Goal: Navigation & Orientation: Find specific page/section

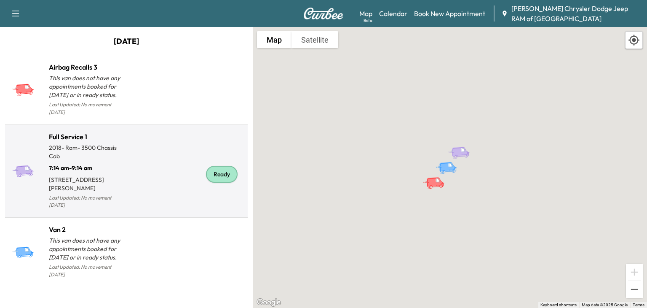
click at [217, 166] on div "Ready" at bounding box center [222, 174] width 32 height 17
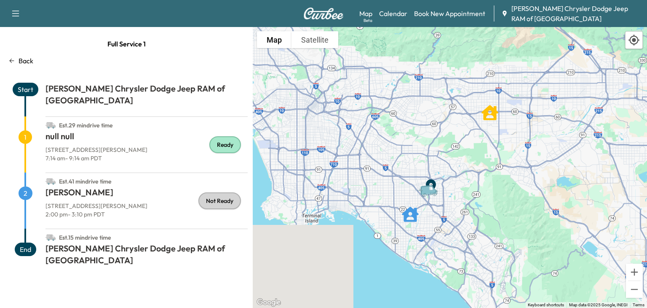
click at [231, 136] on div "Ready" at bounding box center [225, 144] width 32 height 17
click at [218, 136] on div "Ready" at bounding box center [225, 144] width 32 height 17
click at [223, 136] on div "Ready" at bounding box center [225, 144] width 32 height 17
click at [234, 136] on div "Ready" at bounding box center [225, 144] width 32 height 17
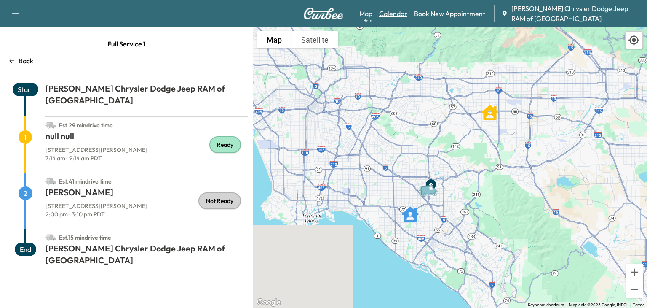
click at [396, 13] on link "Calendar" at bounding box center [393, 13] width 28 height 10
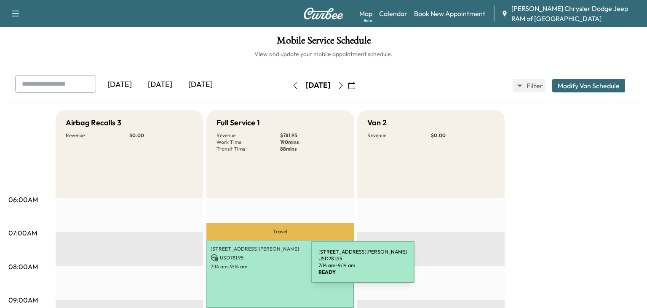
click at [248, 270] on div "13051 Benson ave, Chino, CA 91710, United States of America USD 781.95 7:14 am …" at bounding box center [279, 273] width 147 height 68
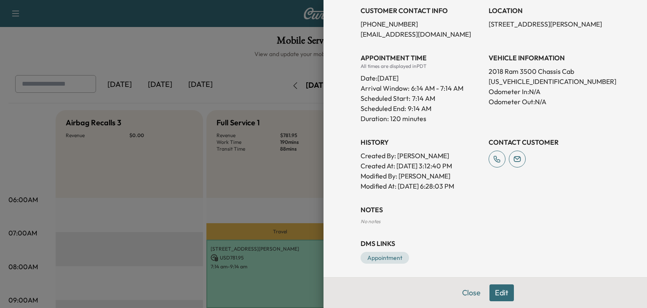
scroll to position [209, 0]
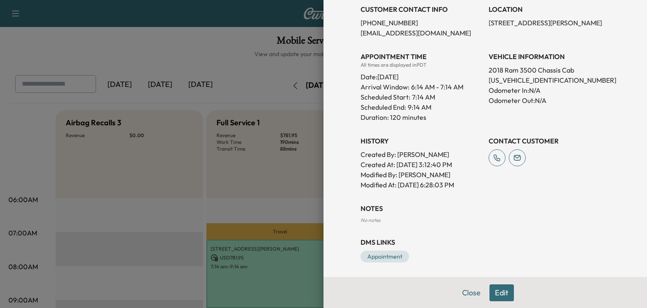
click at [514, 78] on p "3C7WRTBL3JG259588" at bounding box center [549, 80] width 121 height 10
copy p "3C7WRTBL3JG259588"
click at [304, 69] on div at bounding box center [323, 154] width 647 height 308
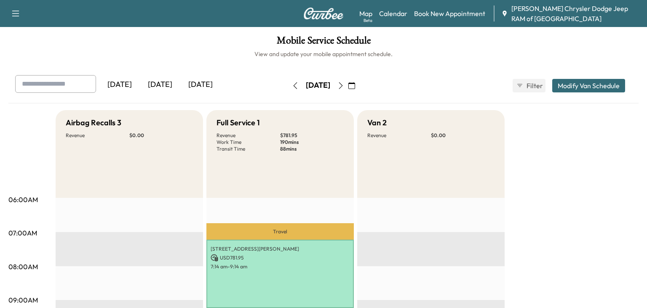
click at [308, 4] on div "Support Log Out Map Beta Calendar Book New Appointment McPeek's Chrysler Dodge …" at bounding box center [323, 13] width 647 height 27
click at [311, 5] on div "Support Log Out Map Beta Calendar Book New Appointment McPeek's Chrysler Dodge …" at bounding box center [323, 13] width 647 height 27
click at [17, 18] on icon "button" at bounding box center [16, 13] width 10 height 10
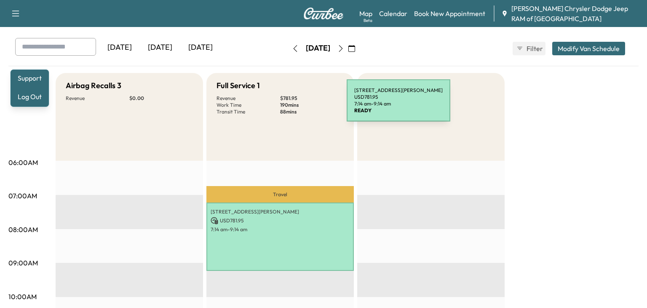
scroll to position [0, 0]
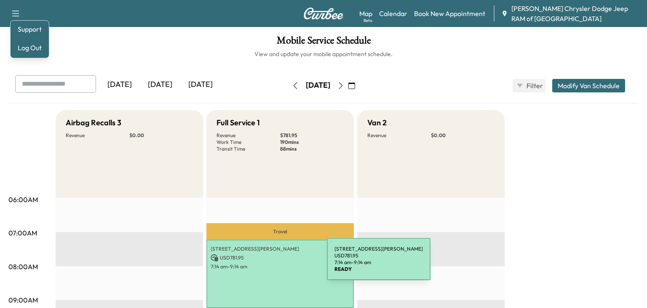
click at [264, 267] on p "7:14 am - 9:14 am" at bounding box center [280, 266] width 139 height 7
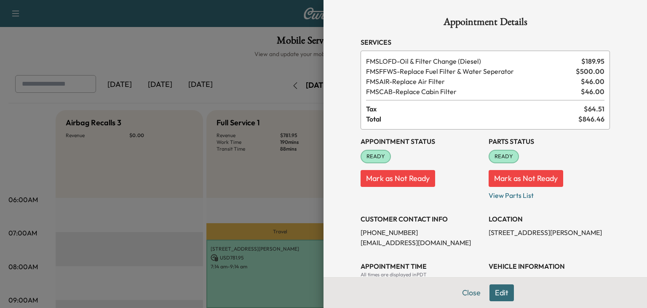
click at [314, 205] on div at bounding box center [323, 154] width 647 height 308
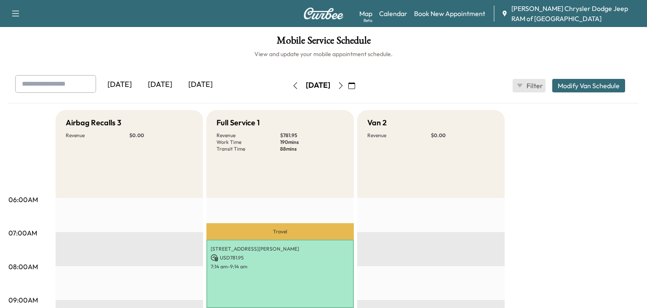
click at [527, 80] on span "Filter" at bounding box center [534, 85] width 15 height 10
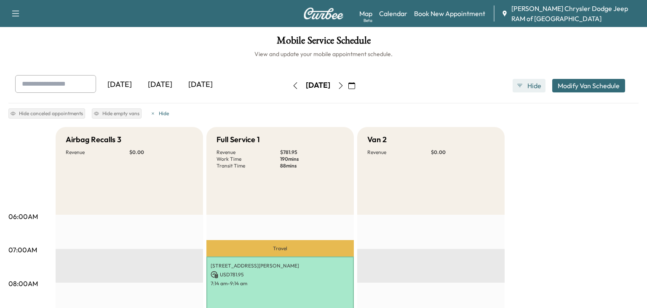
click at [527, 80] on span "Hide" at bounding box center [534, 85] width 15 height 10
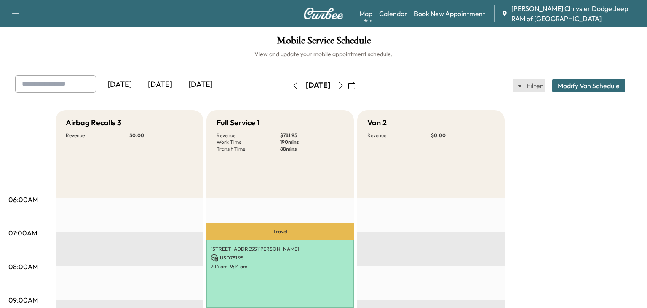
click at [527, 80] on span "Filter" at bounding box center [534, 85] width 15 height 10
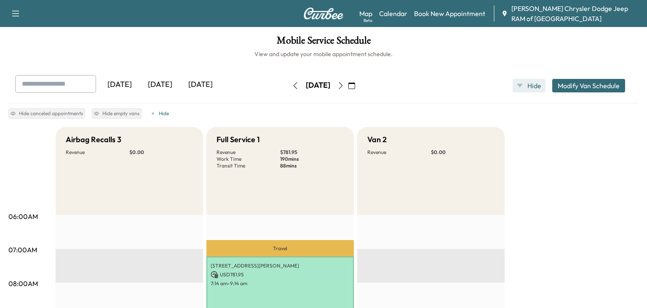
click at [527, 80] on span "Hide" at bounding box center [534, 85] width 15 height 10
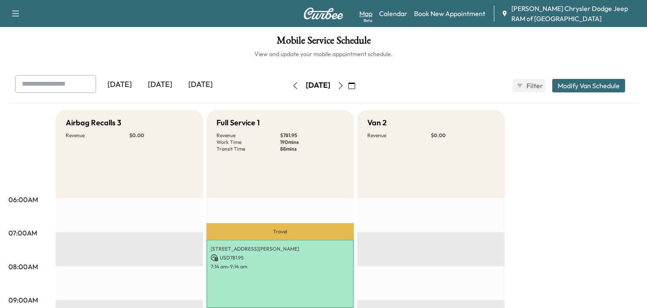
click at [368, 11] on link "Map Beta" at bounding box center [365, 13] width 13 height 10
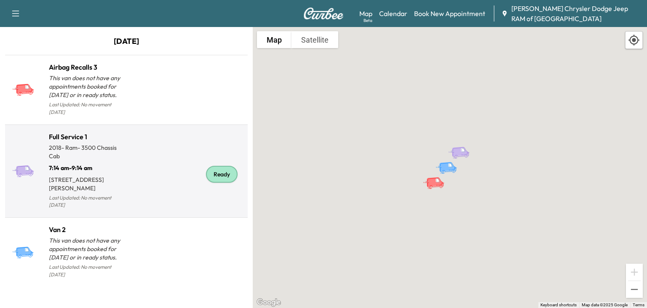
click at [225, 170] on div "Ready" at bounding box center [222, 174] width 32 height 17
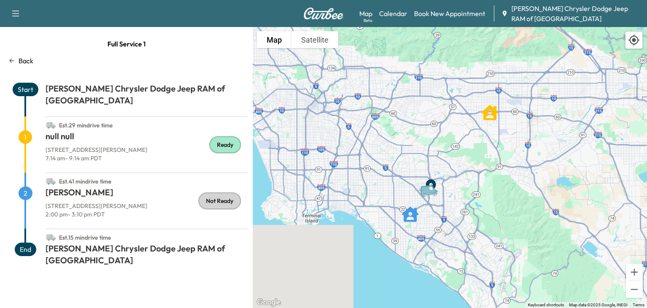
click at [225, 136] on div "Ready" at bounding box center [225, 144] width 32 height 17
click at [223, 136] on div "Ready" at bounding box center [225, 144] width 32 height 17
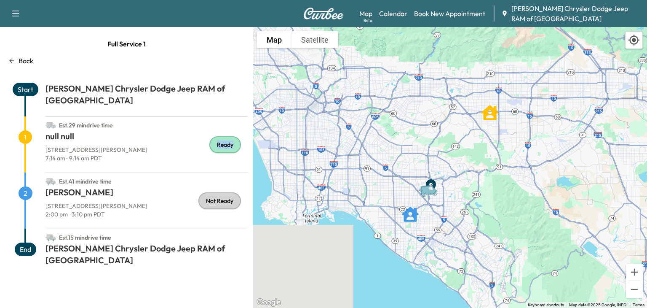
click at [223, 136] on div "Ready" at bounding box center [225, 144] width 32 height 17
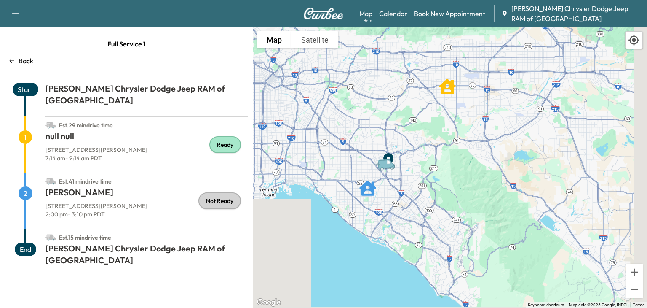
drag, startPoint x: 449, startPoint y: 198, endPoint x: 404, endPoint y: 171, distance: 51.6
click at [404, 171] on div "To activate drag with keyboard, press Alt + Enter. Once in keyboard drag state,…" at bounding box center [450, 167] width 394 height 281
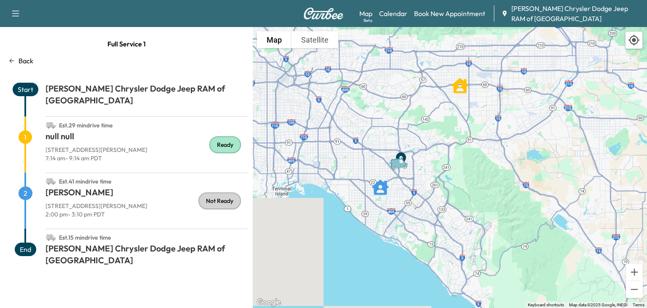
drag, startPoint x: 387, startPoint y: 164, endPoint x: 401, endPoint y: 163, distance: 14.3
click at [401, 163] on icon "Van" at bounding box center [398, 163] width 17 height 10
click at [367, 19] on div "Beta" at bounding box center [368, 20] width 9 height 6
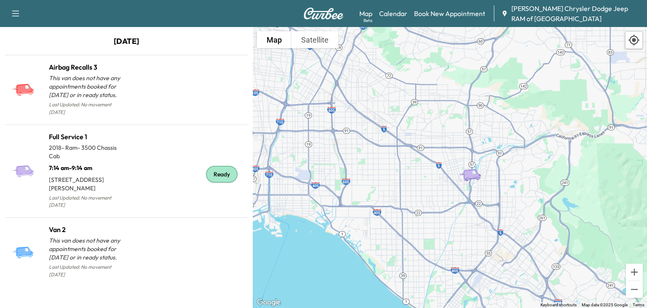
click at [546, 233] on div "To activate drag with keyboard, press Alt + Enter. Once in keyboard drag state,…" at bounding box center [450, 167] width 394 height 281
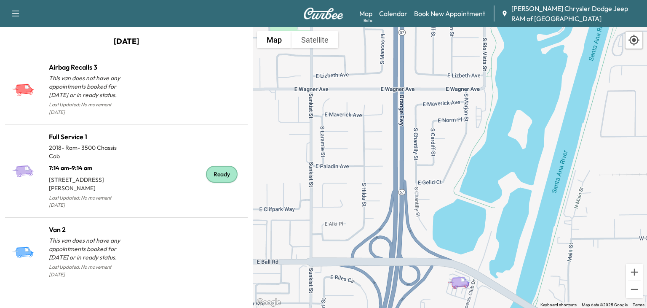
click at [552, 9] on span "[PERSON_NAME] Chrysler Dodge Jeep RAM of [GEOGRAPHIC_DATA]" at bounding box center [576, 13] width 129 height 20
click at [630, 44] on icon at bounding box center [634, 40] width 12 height 12
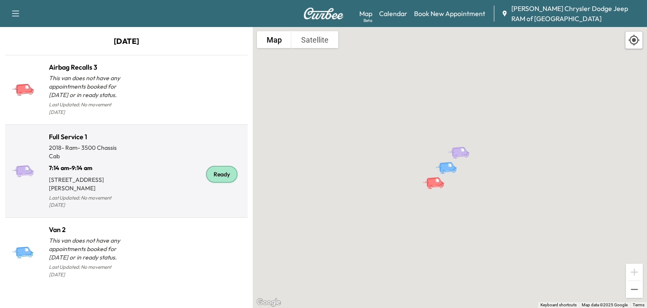
click at [87, 198] on p "Last Updated: No movement [DATE]" at bounding box center [88, 201] width 78 height 19
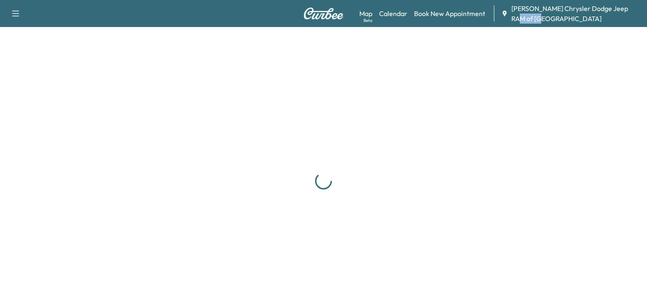
click at [87, 198] on div at bounding box center [323, 181] width 647 height 308
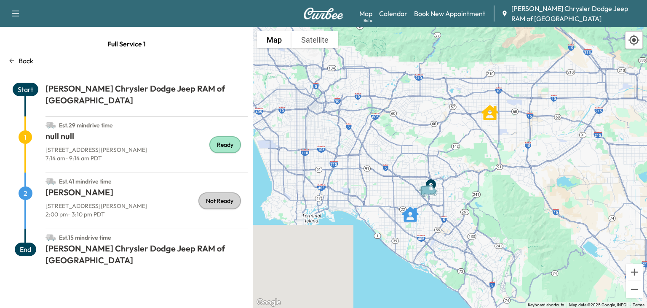
click at [21, 57] on p "Back" at bounding box center [26, 61] width 15 height 10
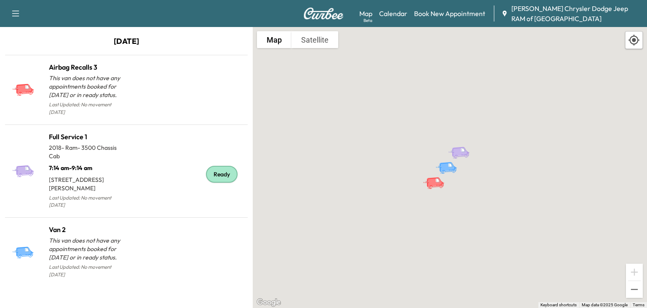
click at [16, 13] on icon "button" at bounding box center [15, 14] width 7 height 6
click at [26, 44] on button "Log Out" at bounding box center [30, 47] width 32 height 13
